Goal: Entertainment & Leisure: Browse casually

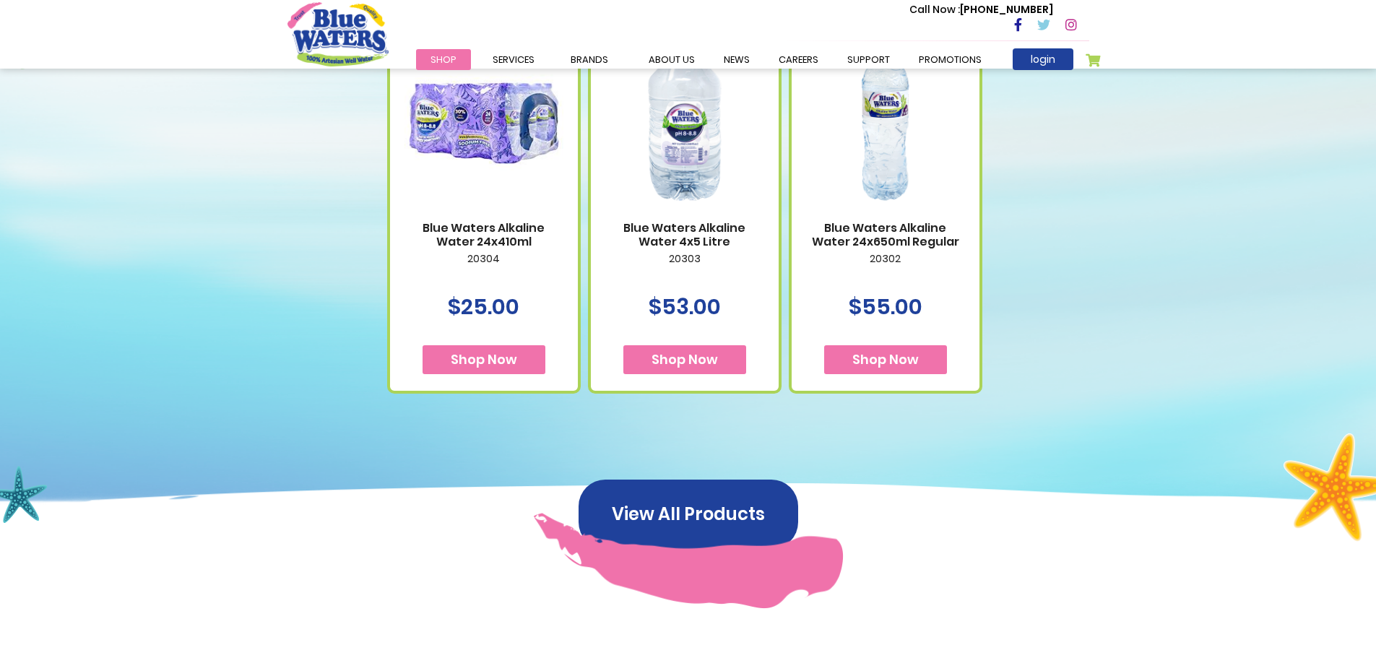
scroll to position [418, 0]
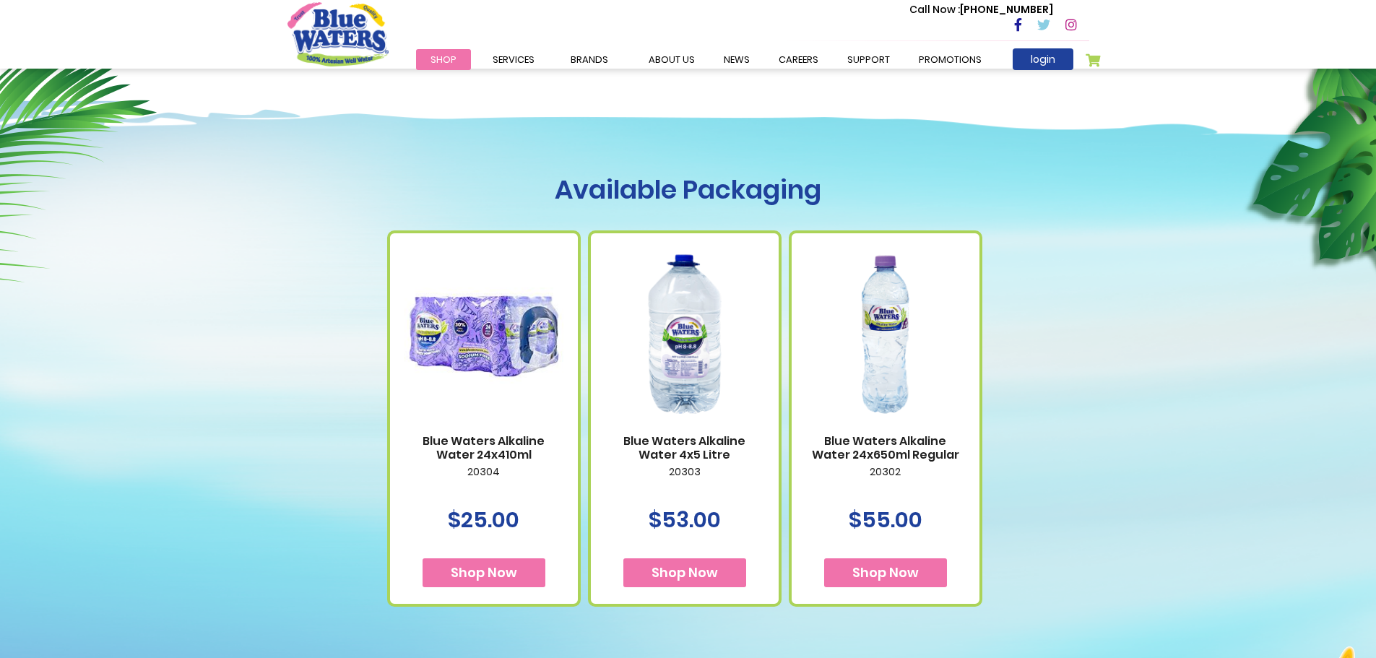
click at [687, 324] on img at bounding box center [684, 334] width 159 height 199
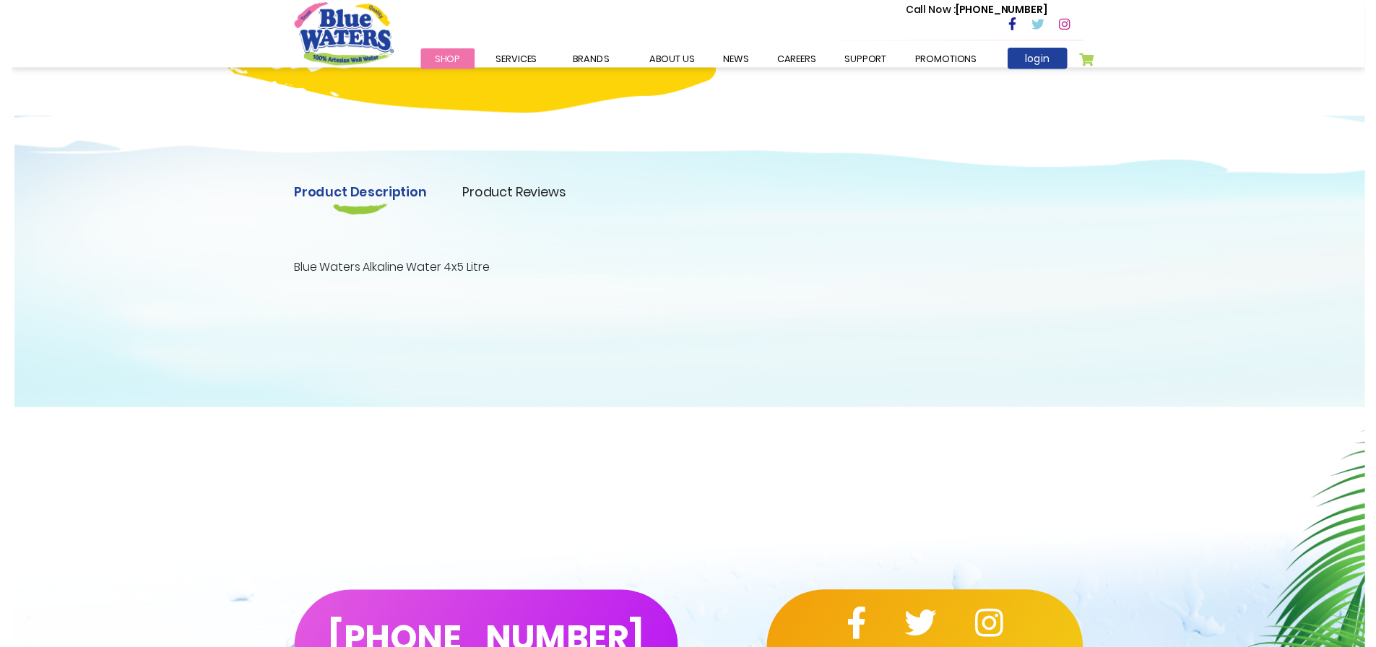
scroll to position [361, 0]
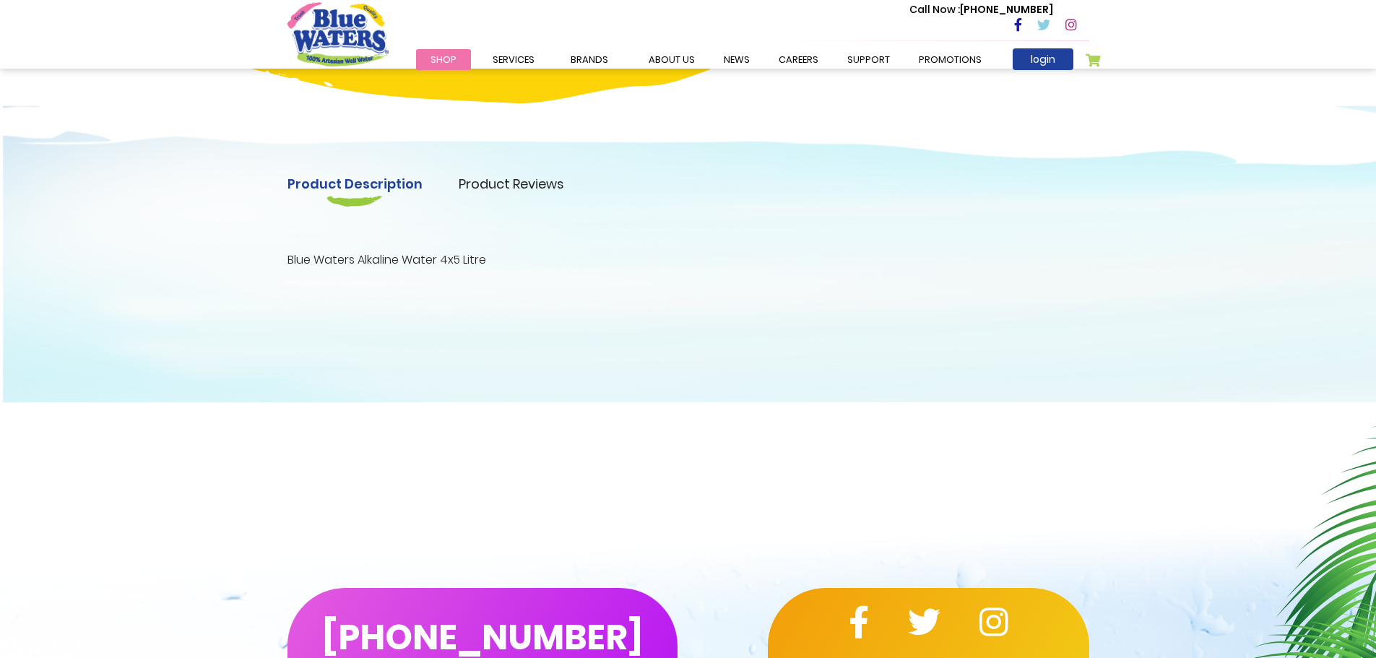
click at [532, 181] on link "Product Reviews" at bounding box center [511, 184] width 105 height 20
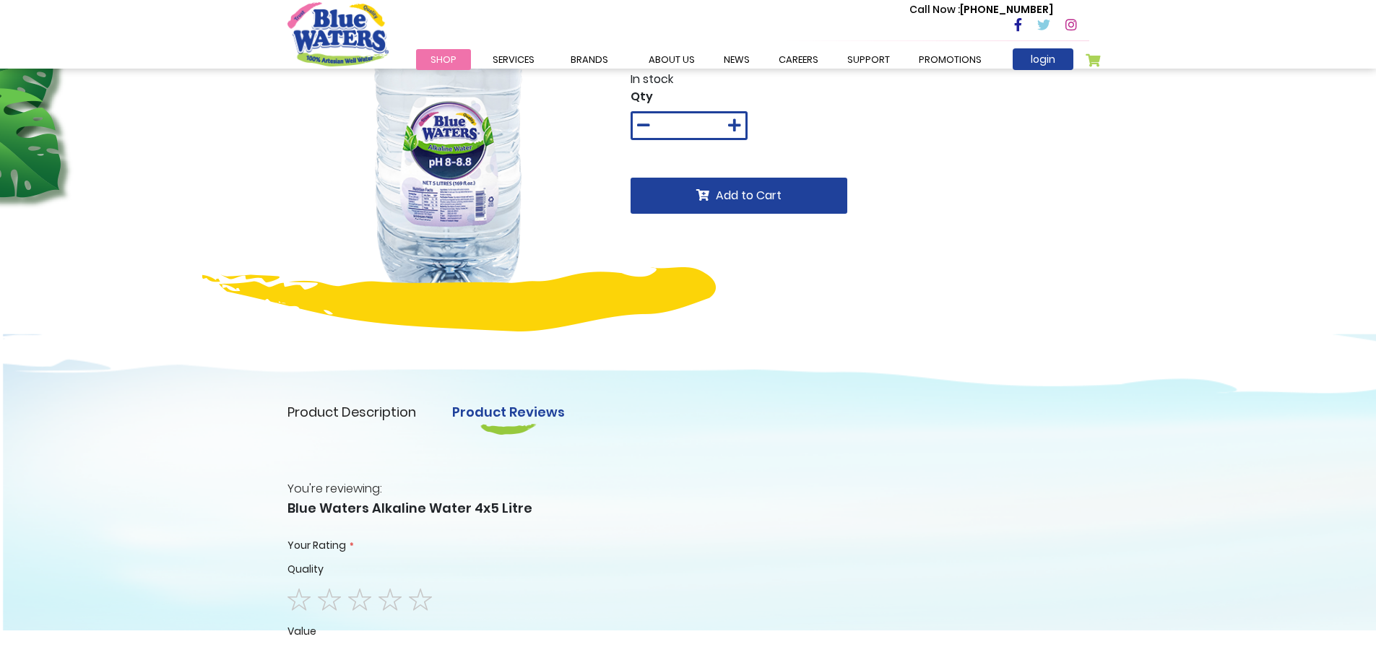
scroll to position [0, 0]
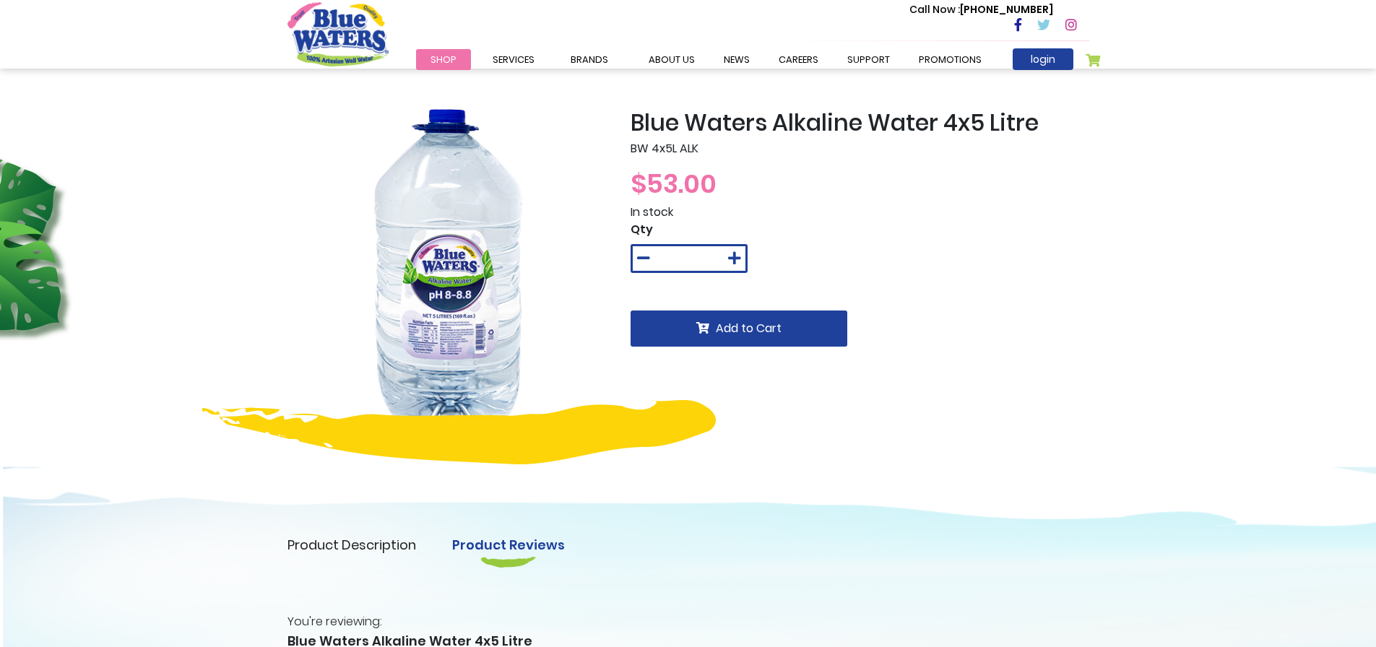
click at [335, 26] on img "store logo" at bounding box center [338, 34] width 101 height 64
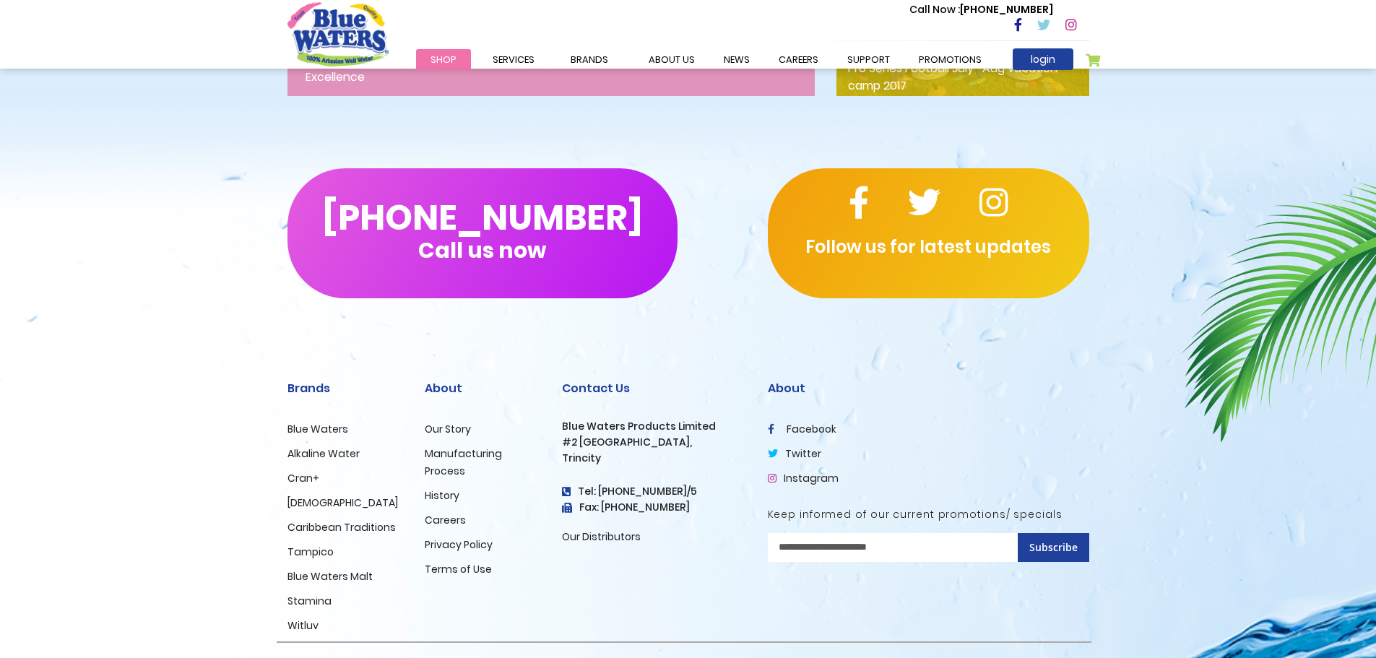
scroll to position [2356, 0]
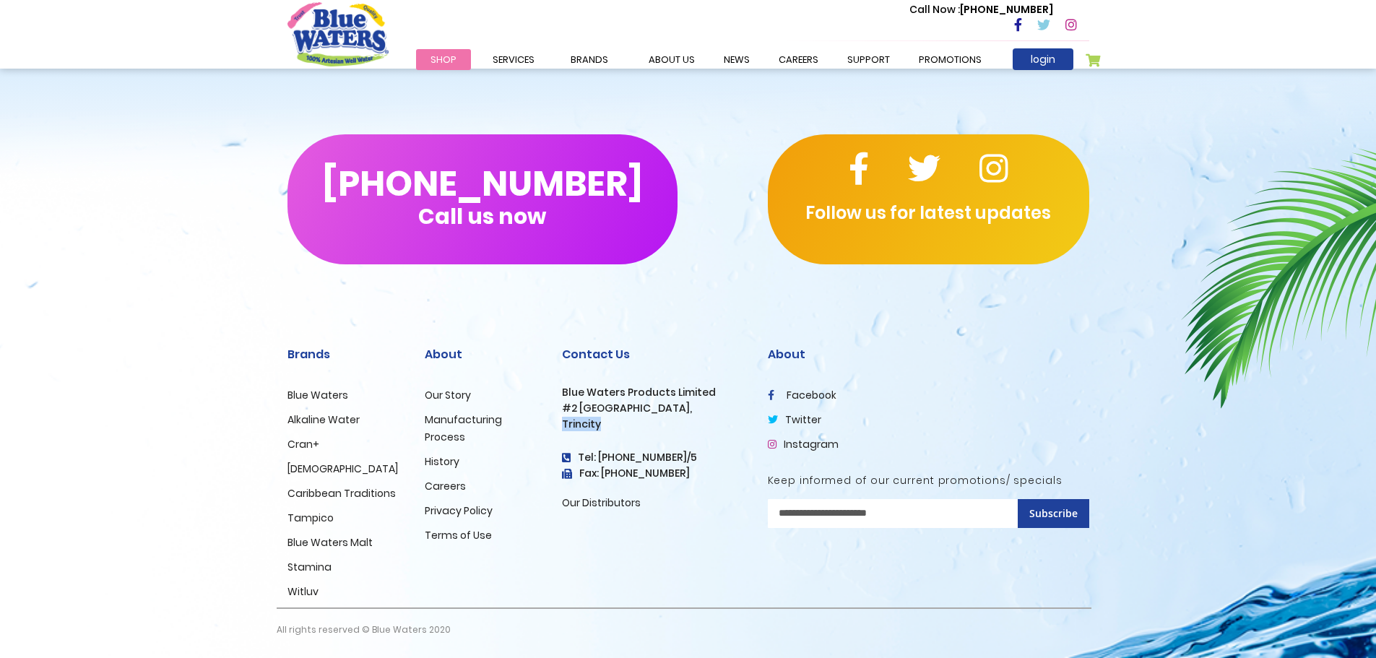
drag, startPoint x: 562, startPoint y: 425, endPoint x: 629, endPoint y: 426, distance: 67.2
click at [629, 426] on h3 "Trincity" at bounding box center [654, 424] width 184 height 12
copy h3 "Trincity"
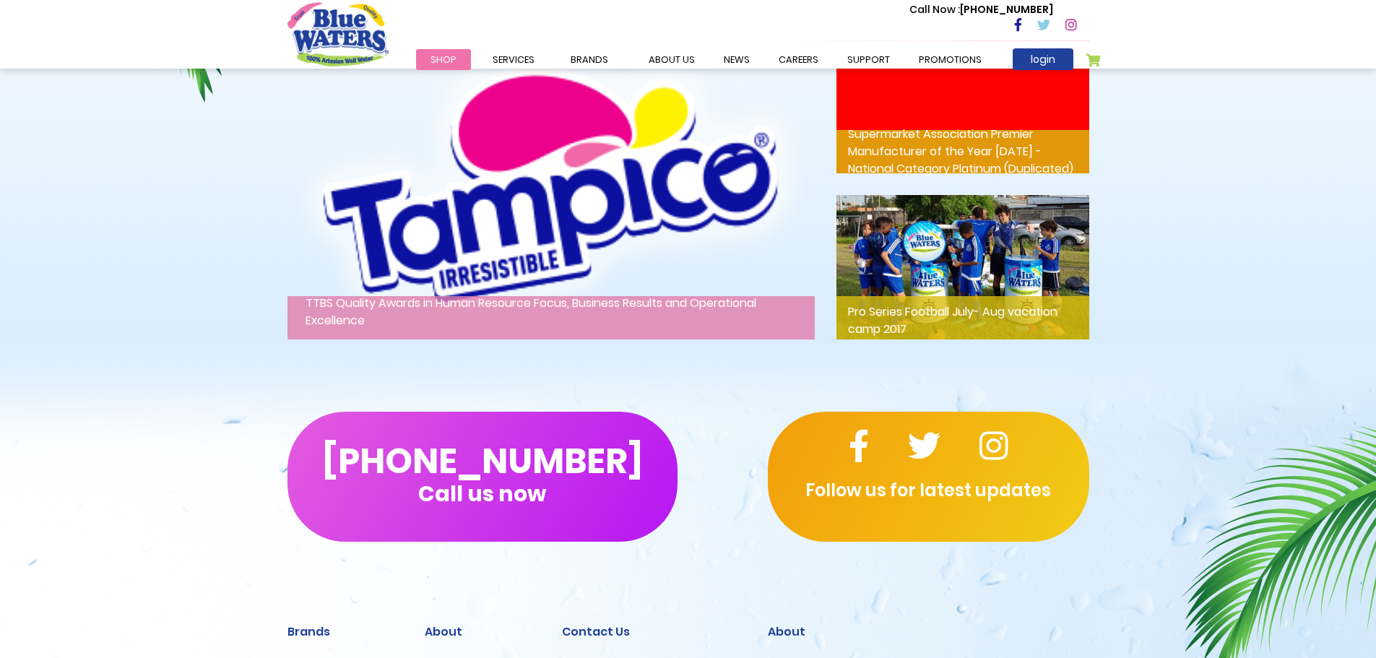
scroll to position [2068, 0]
click at [988, 277] on img at bounding box center [963, 268] width 253 height 144
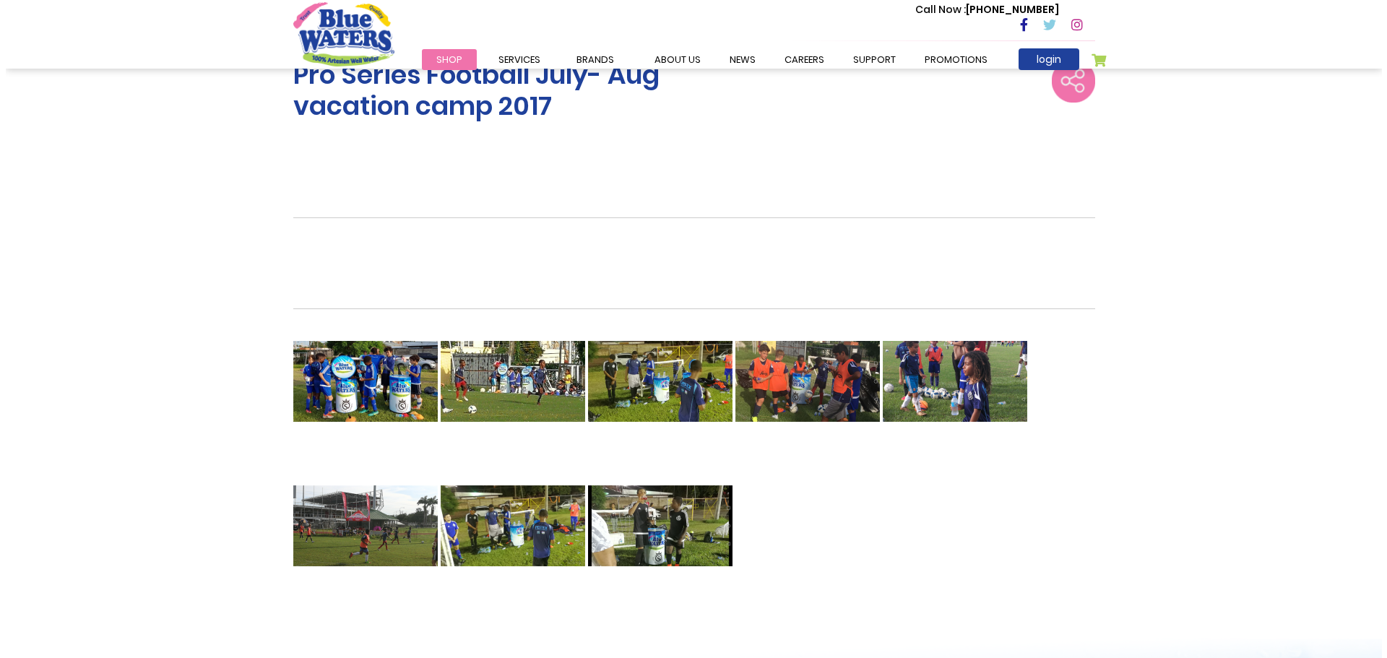
scroll to position [433, 0]
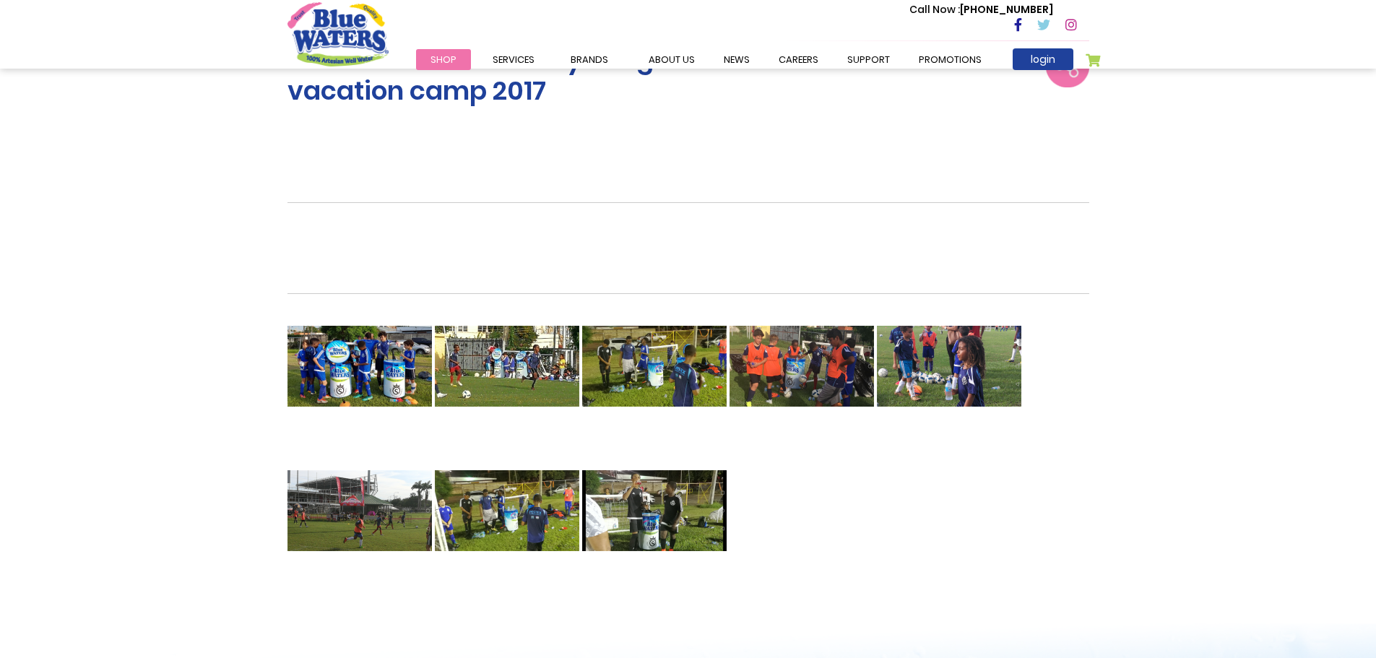
click at [363, 363] on img at bounding box center [360, 366] width 144 height 144
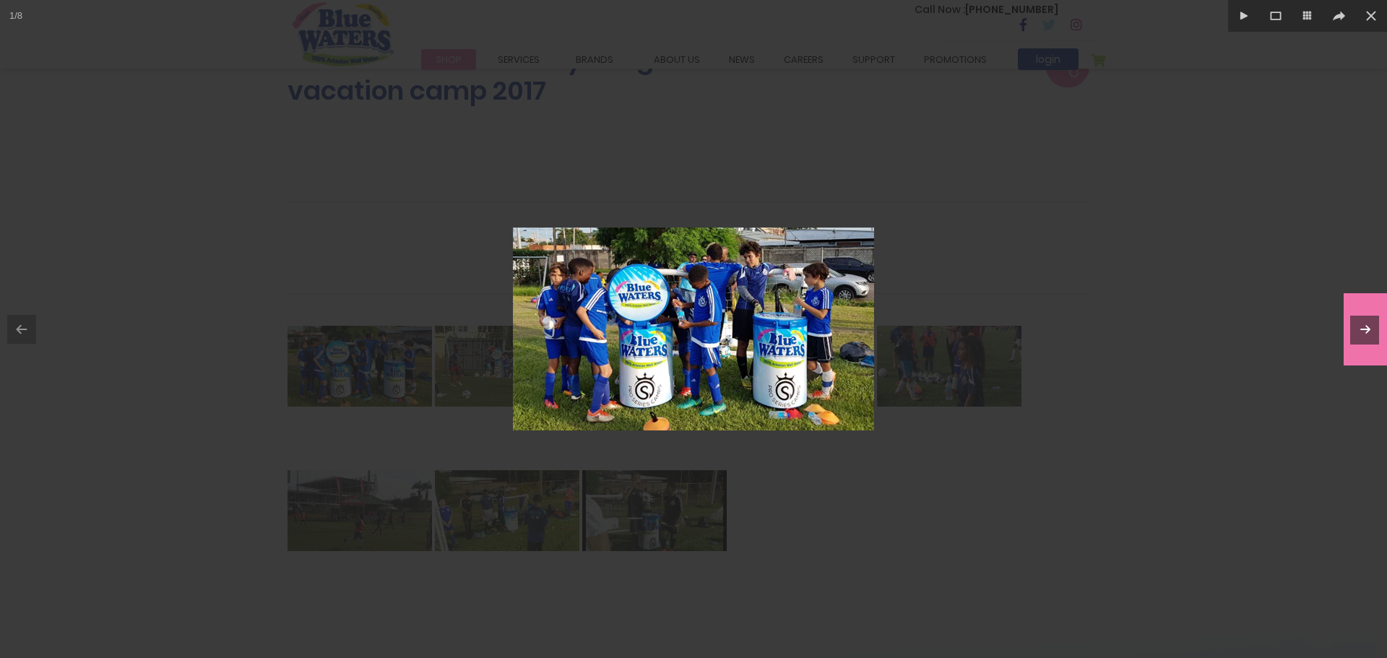
click at [1368, 328] on icon at bounding box center [1365, 329] width 17 height 17
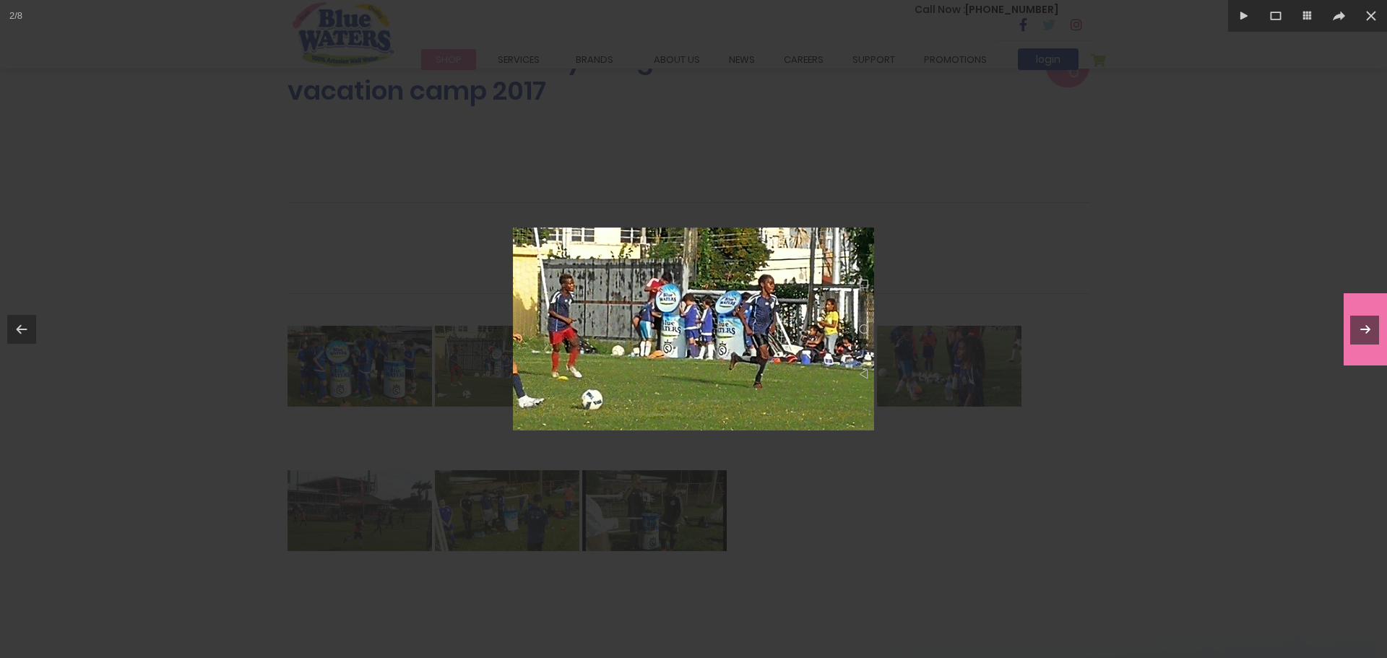
click at [1368, 328] on icon at bounding box center [1365, 329] width 17 height 17
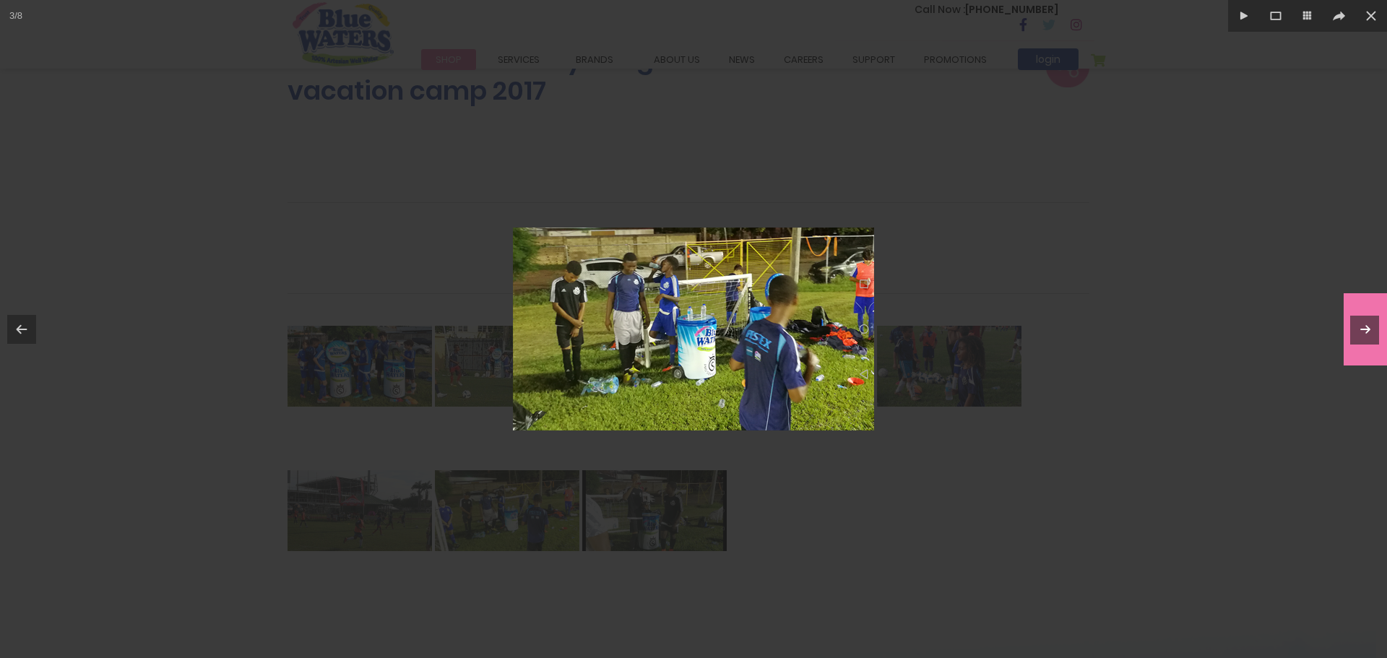
click at [1368, 328] on icon at bounding box center [1365, 329] width 17 height 17
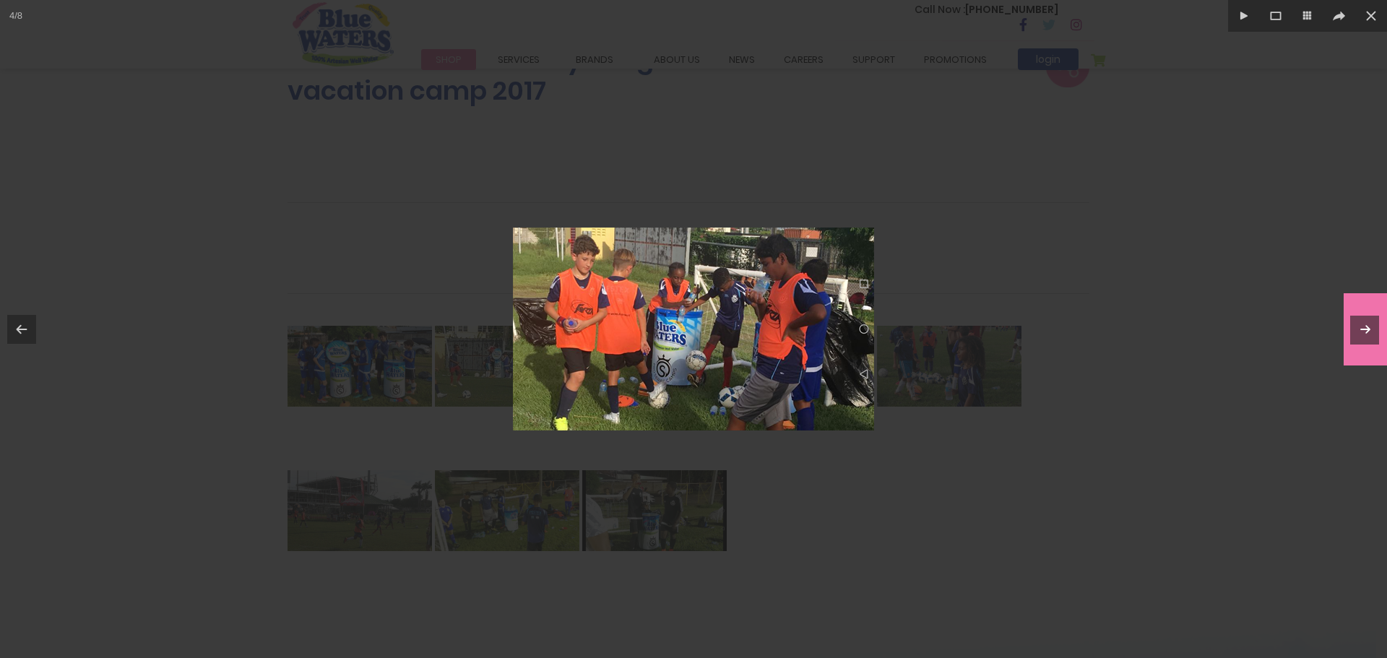
click at [1368, 328] on icon at bounding box center [1365, 329] width 17 height 17
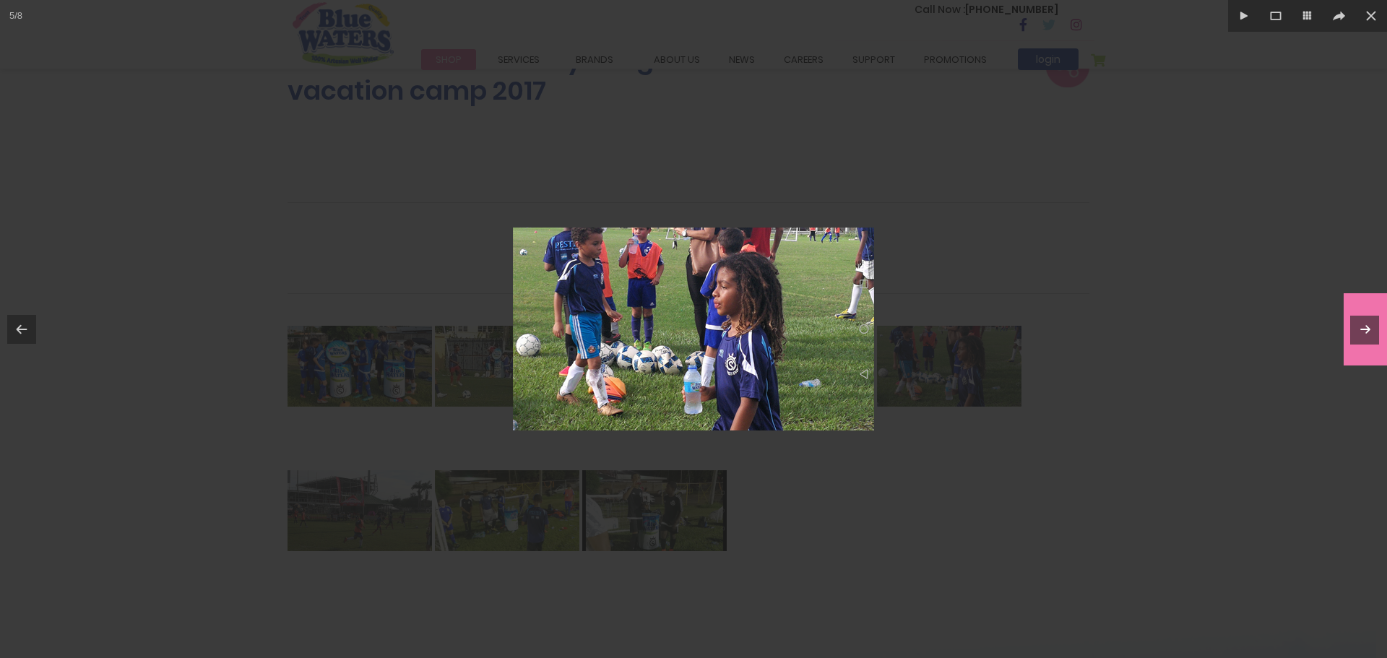
click at [1368, 328] on icon at bounding box center [1365, 329] width 17 height 17
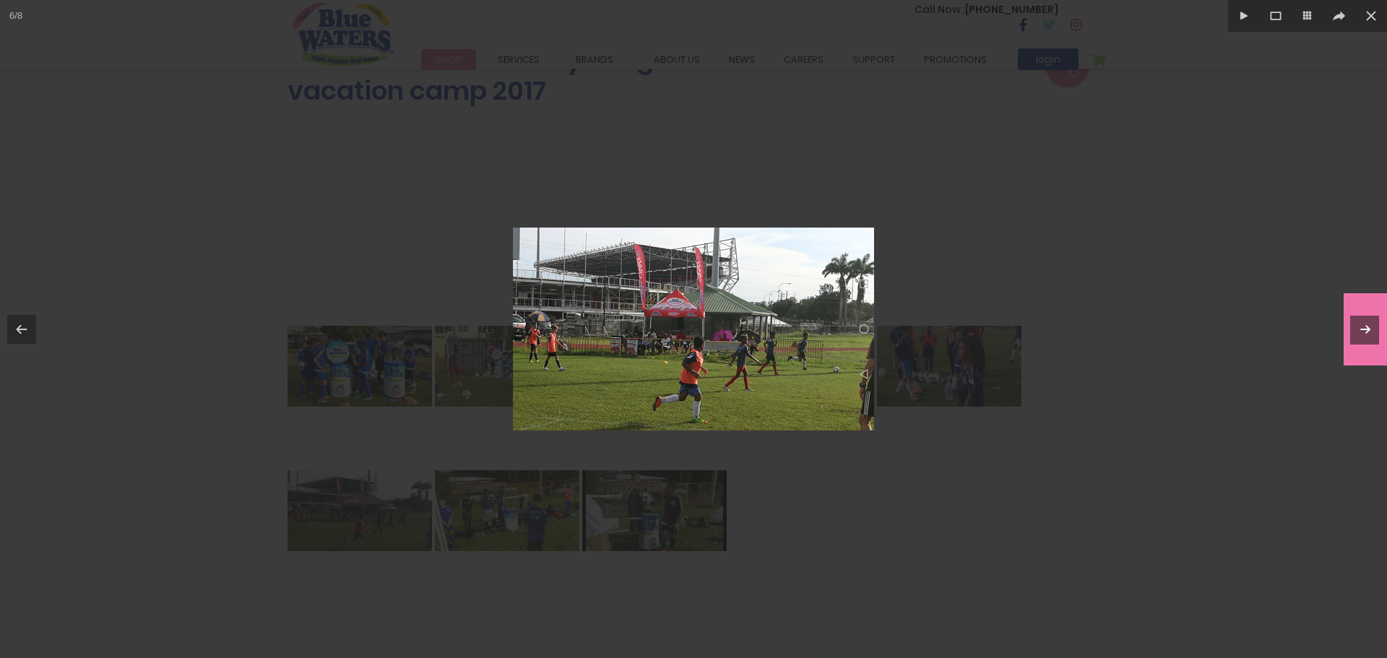
click at [1368, 328] on icon at bounding box center [1365, 329] width 17 height 17
